Goal: Use online tool/utility: Utilize a website feature to perform a specific function

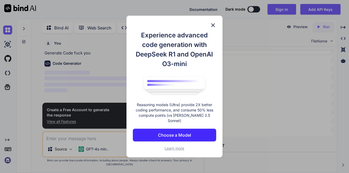
click at [211, 28] on img at bounding box center [213, 25] width 6 height 6
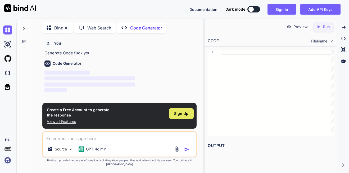
click at [191, 119] on div "Sign Up" at bounding box center [181, 113] width 25 height 11
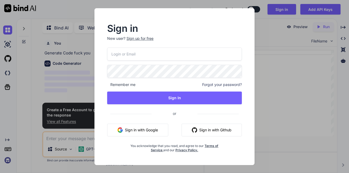
click at [156, 124] on button "Sign in with Google" at bounding box center [137, 129] width 61 height 13
click at [151, 132] on button "Sign in with Google" at bounding box center [137, 129] width 61 height 13
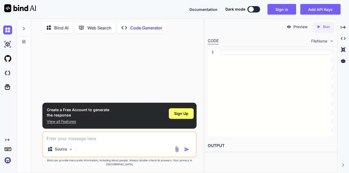
type textarea "x"
